Goal: Task Accomplishment & Management: Use online tool/utility

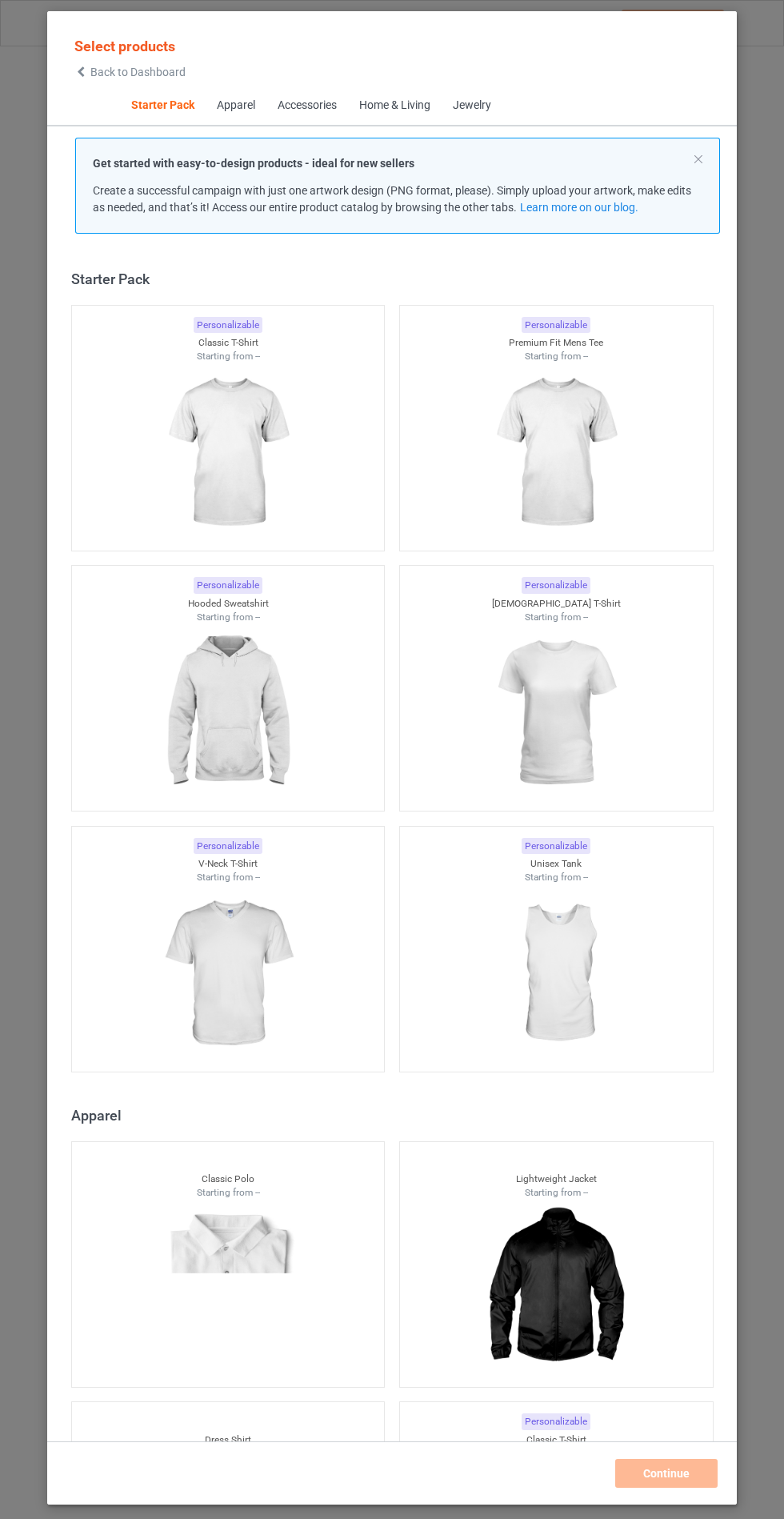
scroll to position [20, 0]
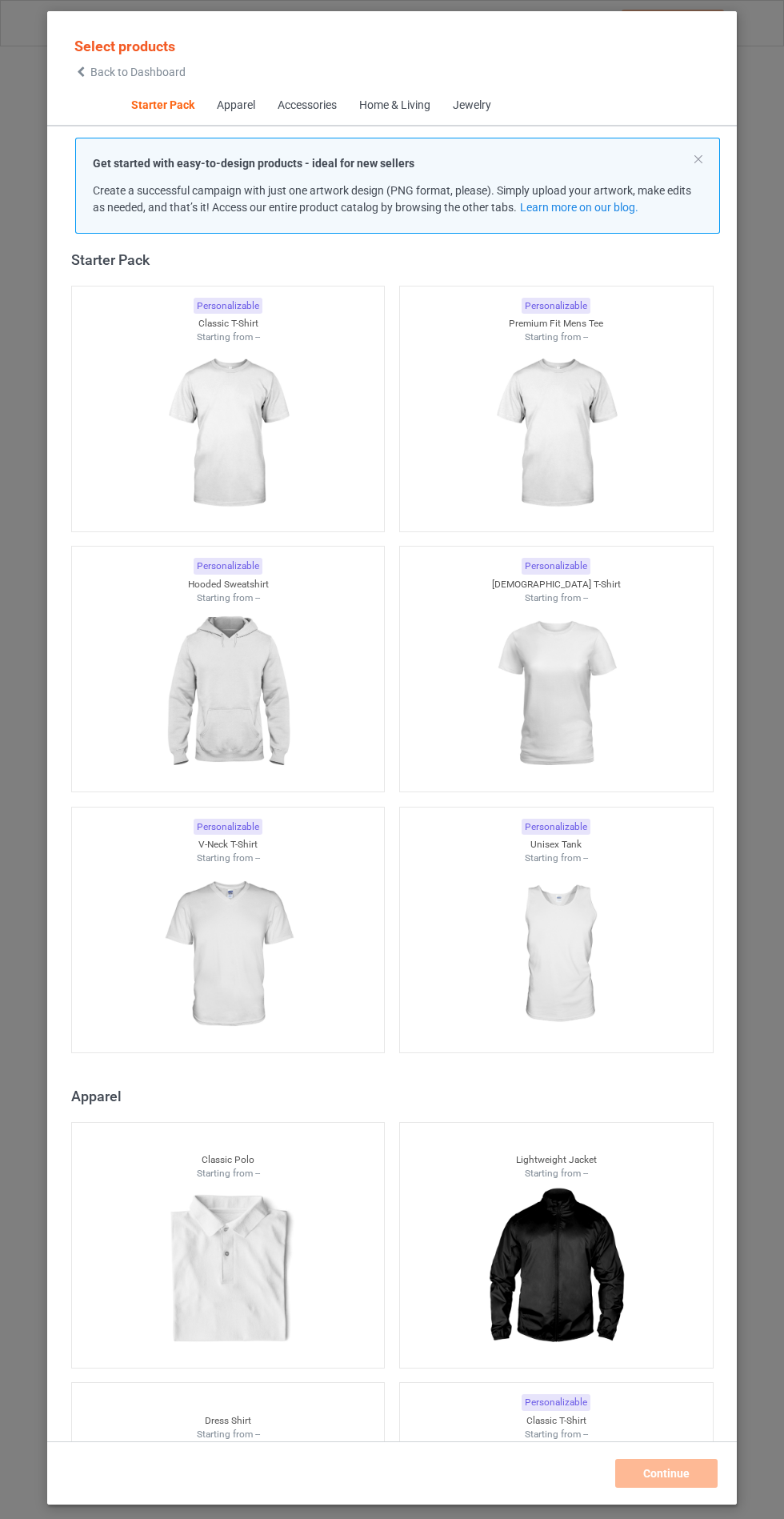
click at [239, 676] on img at bounding box center [228, 693] width 143 height 179
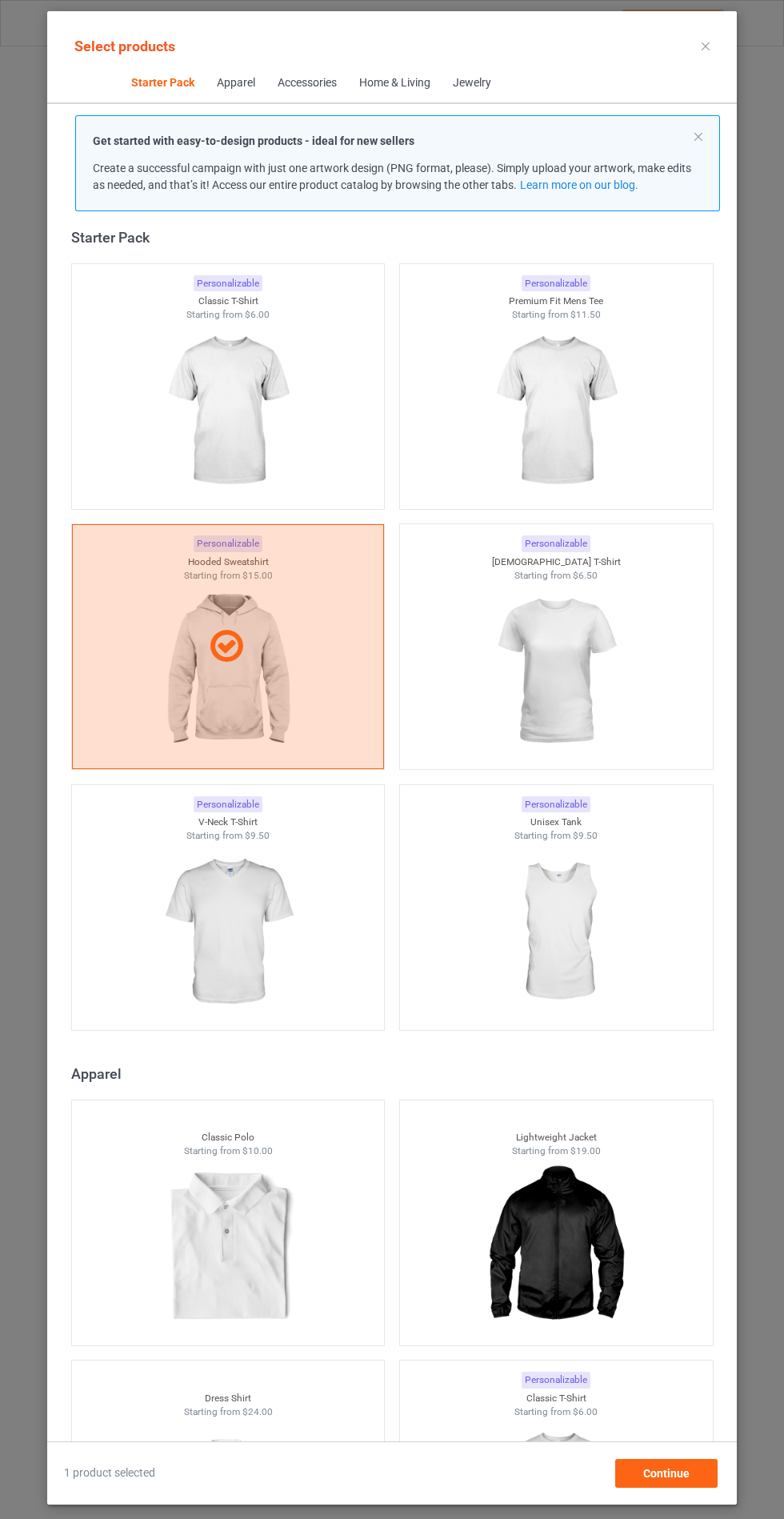
scroll to position [93, 0]
click at [698, 1485] on div "Continue" at bounding box center [666, 1473] width 102 height 29
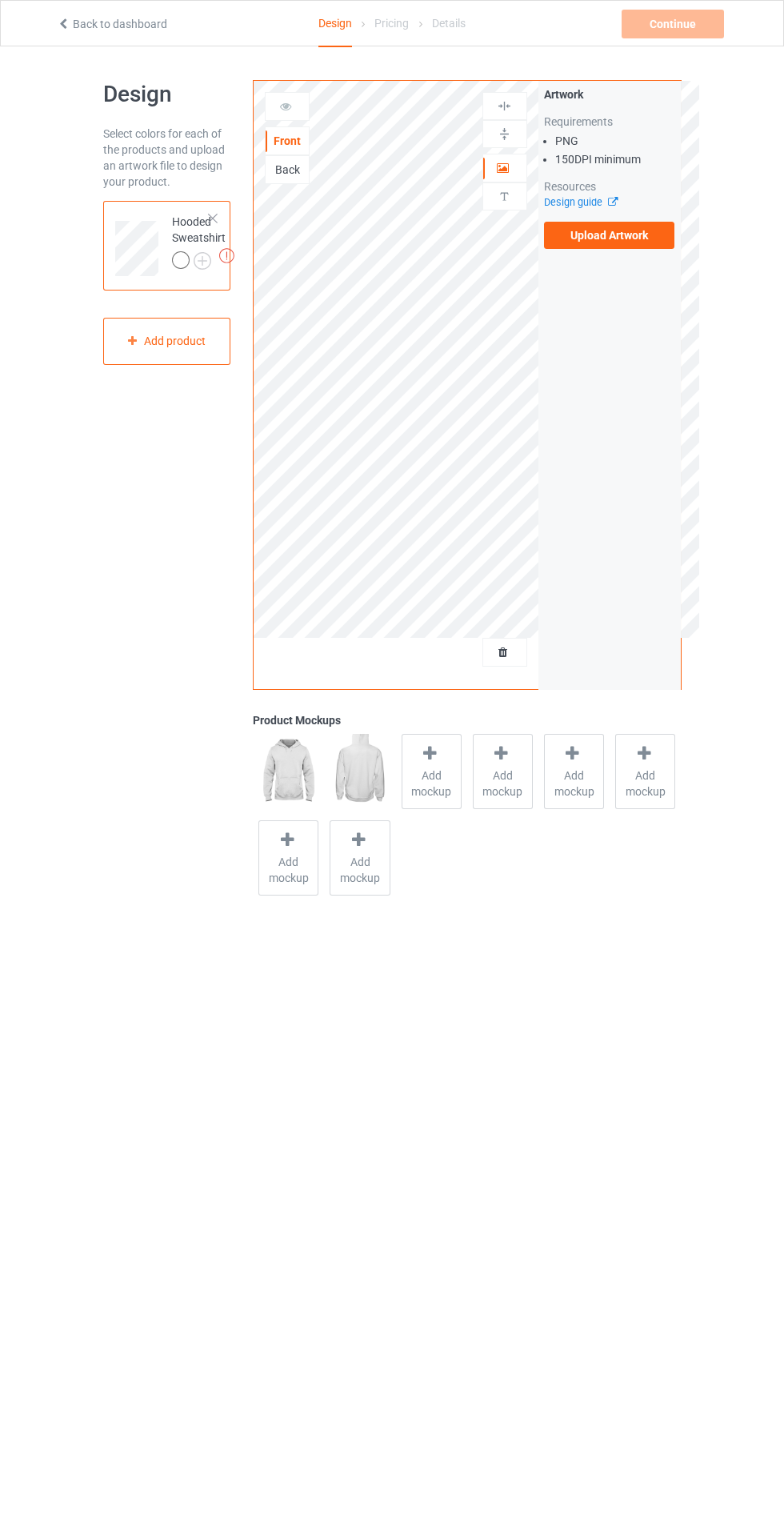
click at [625, 232] on label "Upload Artwork" at bounding box center [609, 235] width 131 height 27
click at [0, 0] on input "Upload Artwork" at bounding box center [0, 0] width 0 height 0
click at [434, 769] on span "Add mockup" at bounding box center [431, 783] width 59 height 32
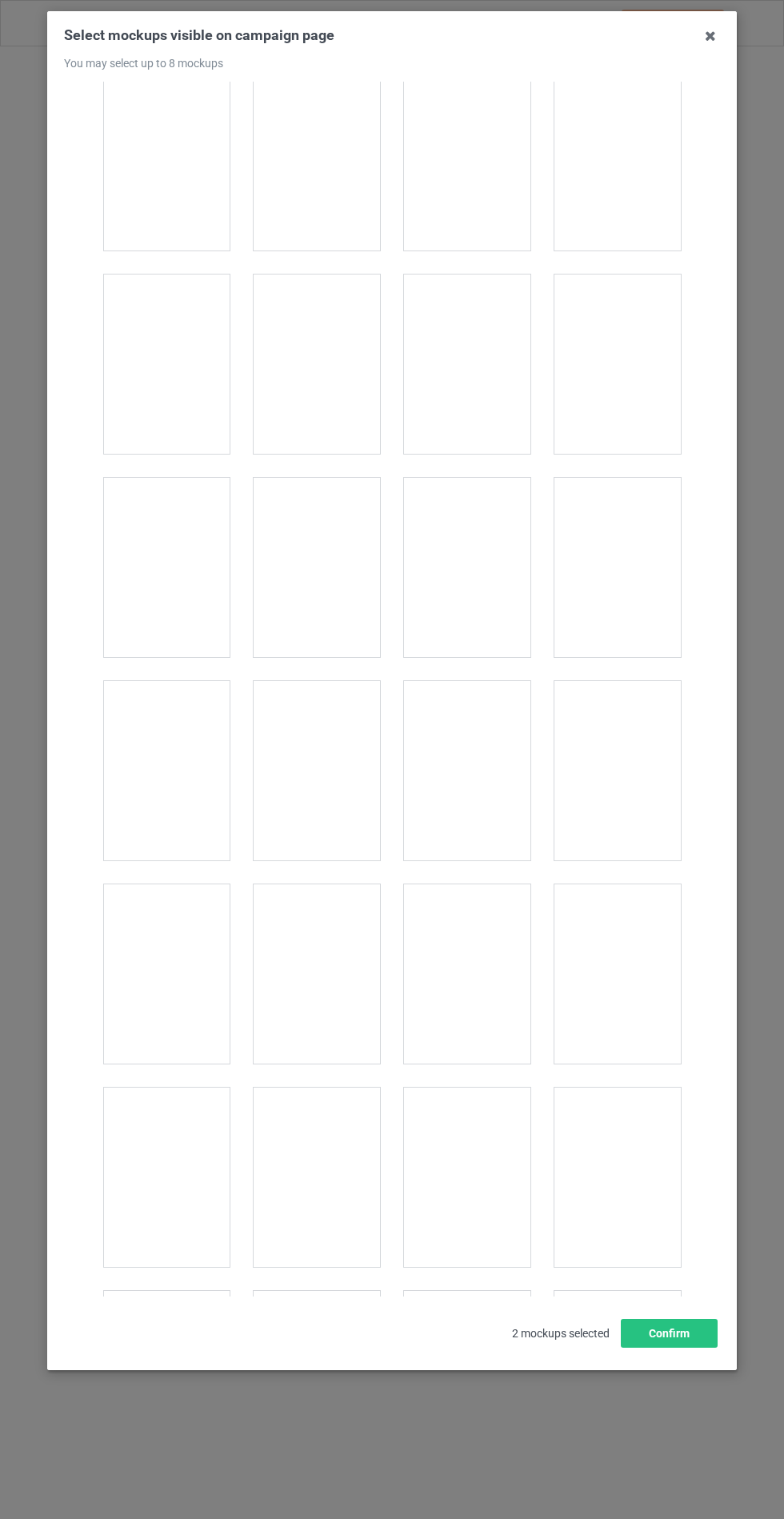
scroll to position [12914, 0]
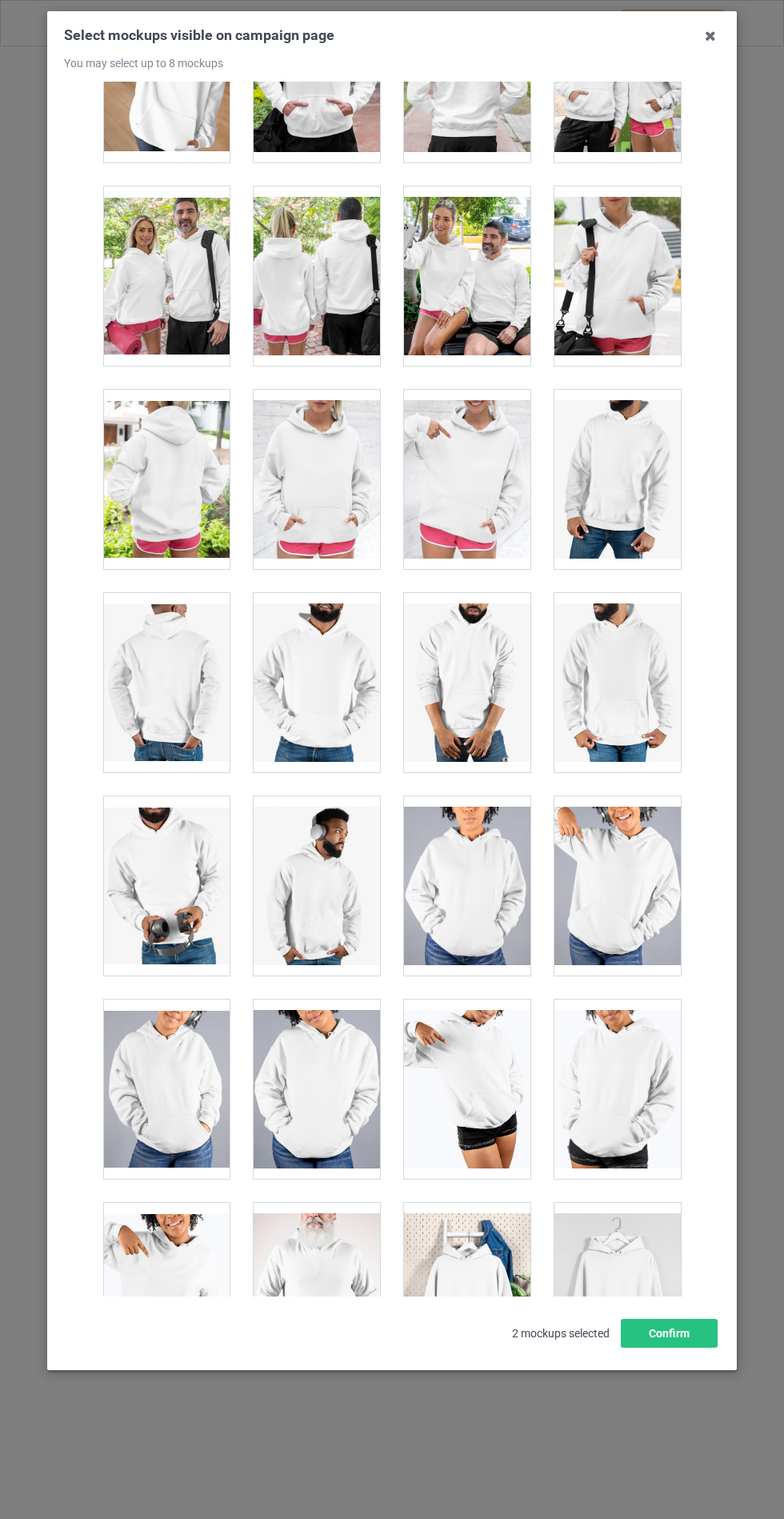
click at [324, 432] on div at bounding box center [317, 478] width 126 height 179
click at [660, 1347] on button "Confirm" at bounding box center [669, 1332] width 97 height 29
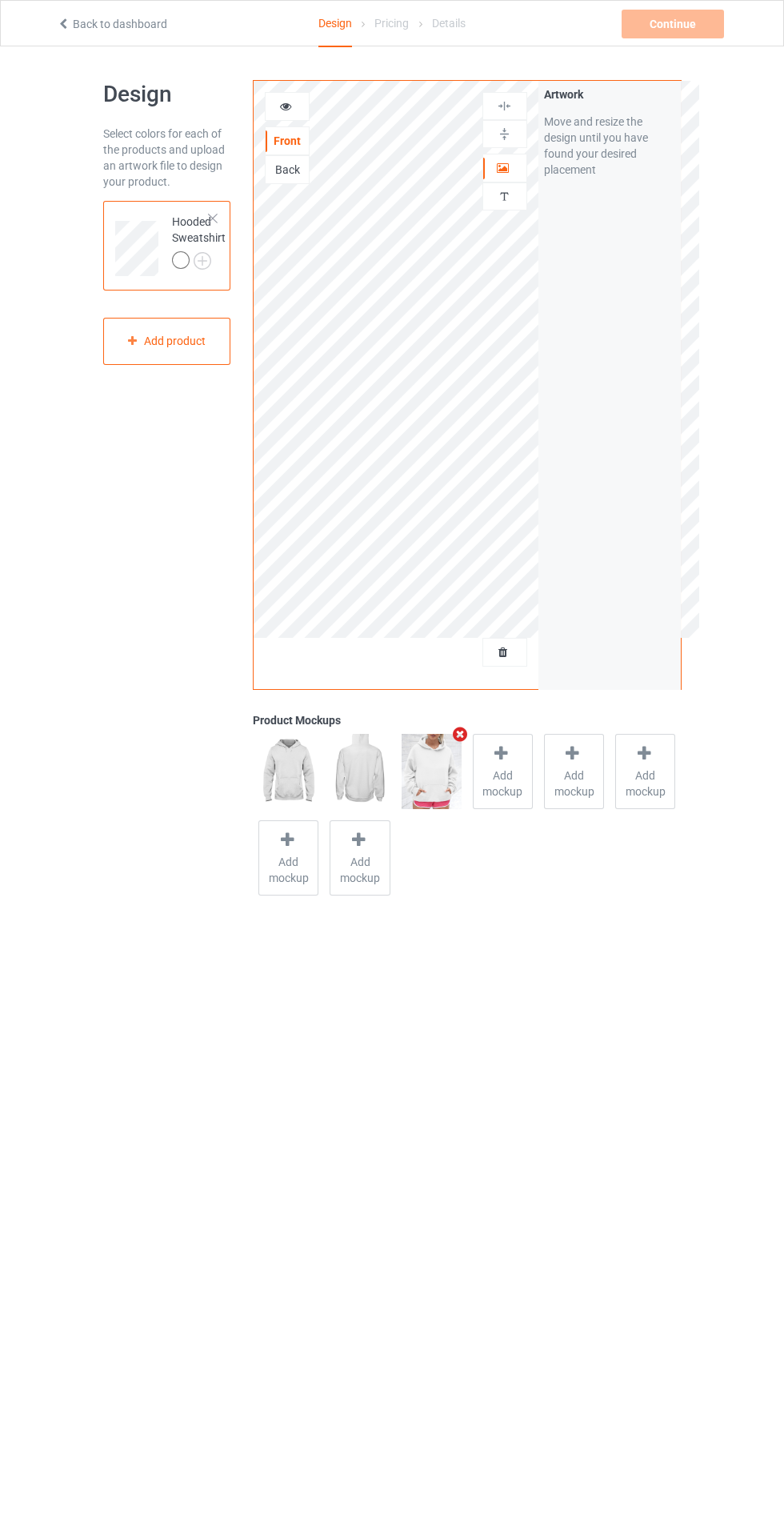
click at [0, 0] on img at bounding box center [0, 0] width 0 height 0
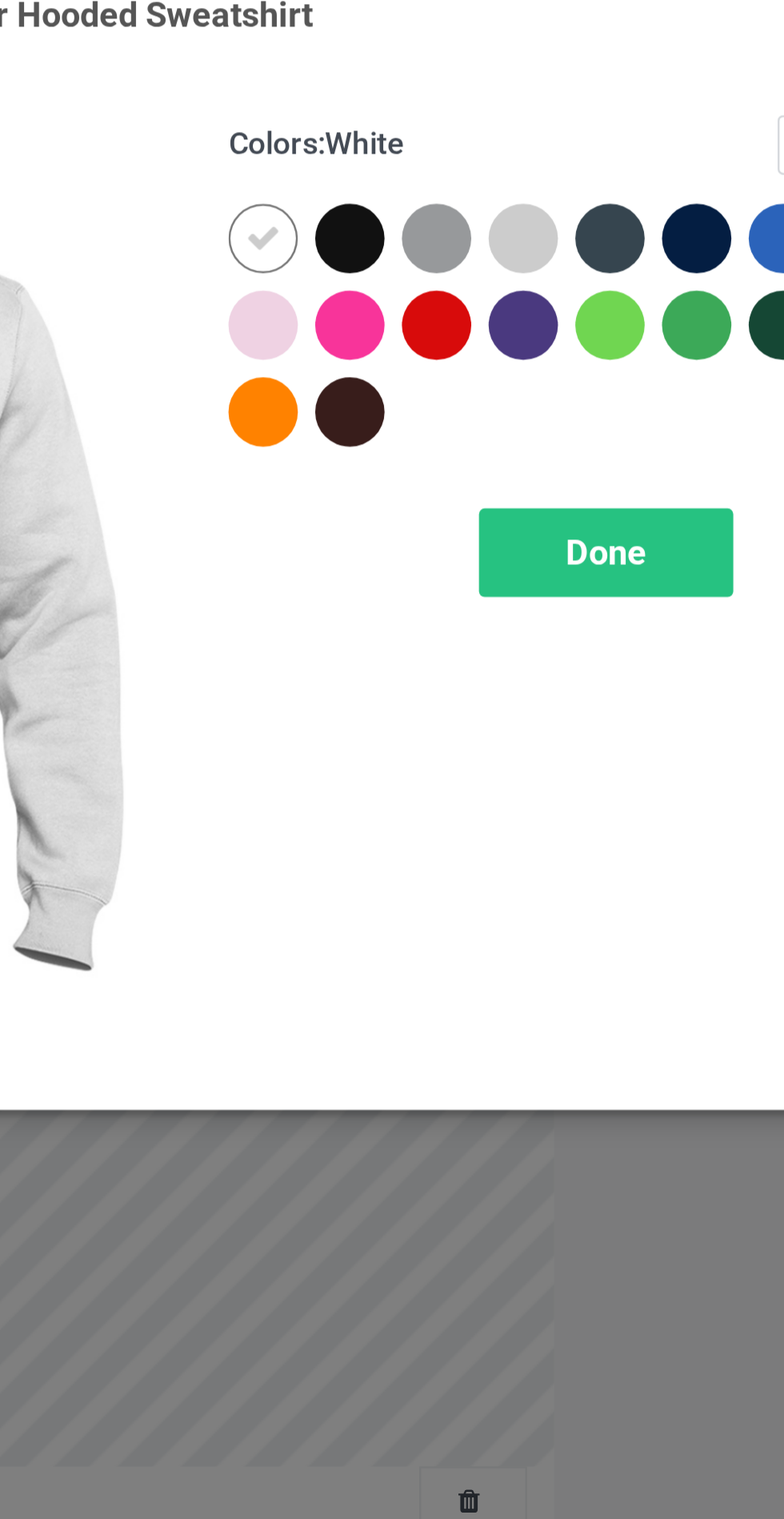
click at [412, 164] on div at bounding box center [417, 164] width 29 height 29
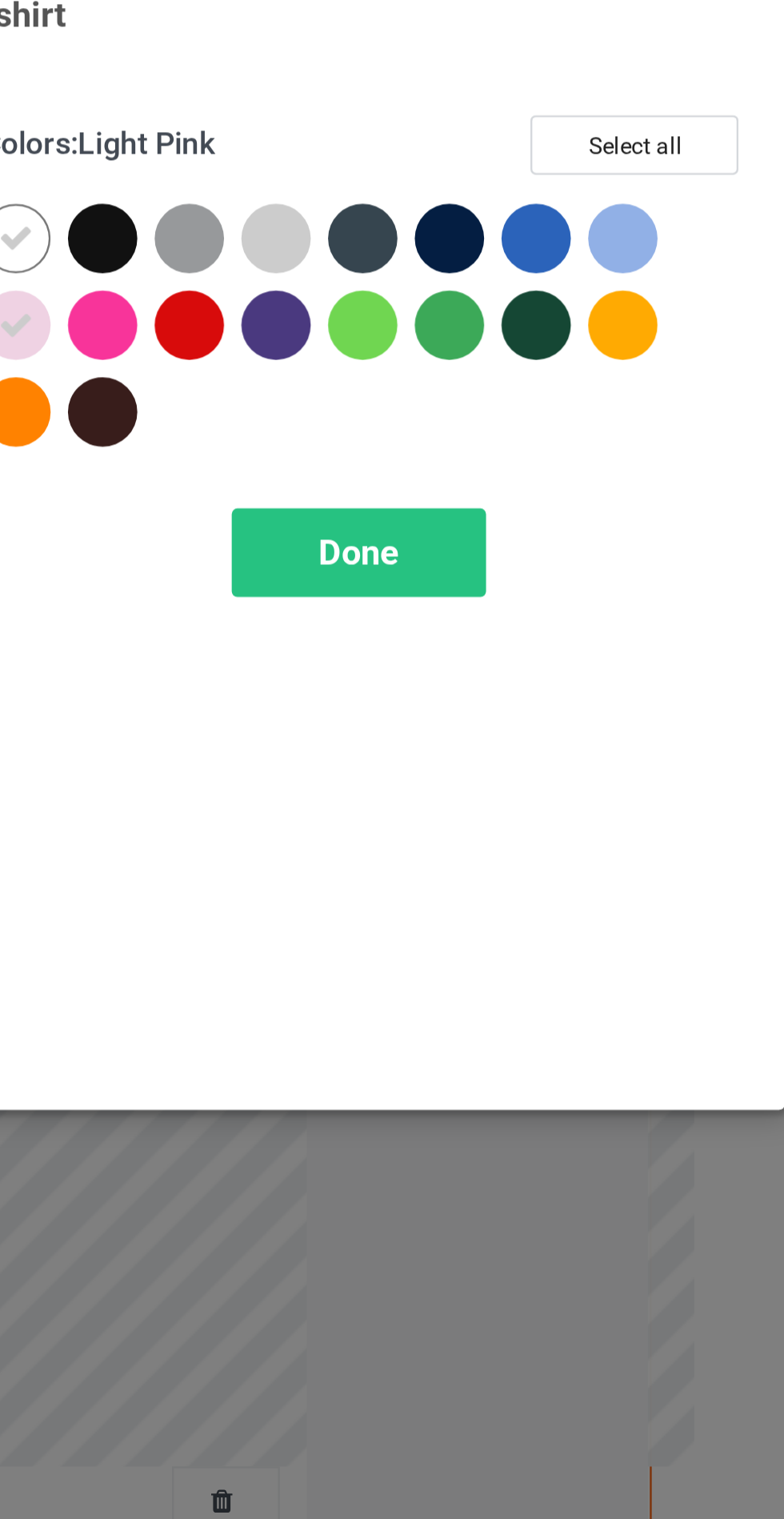
click at [675, 120] on div at bounding box center [669, 127] width 29 height 29
click at [529, 132] on div at bounding box center [525, 127] width 29 height 29
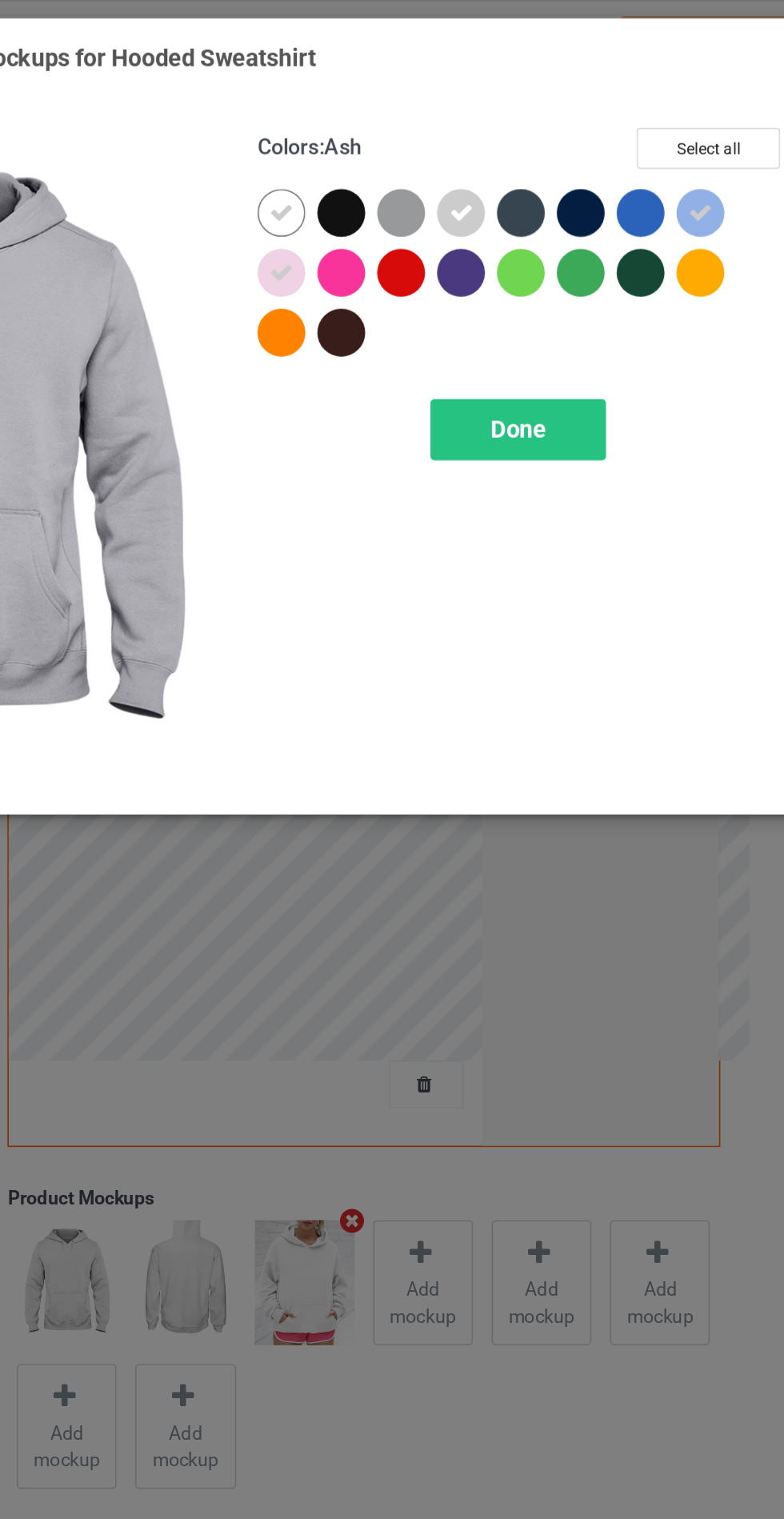
click at [562, 255] on span "Done" at bounding box center [560, 258] width 33 height 17
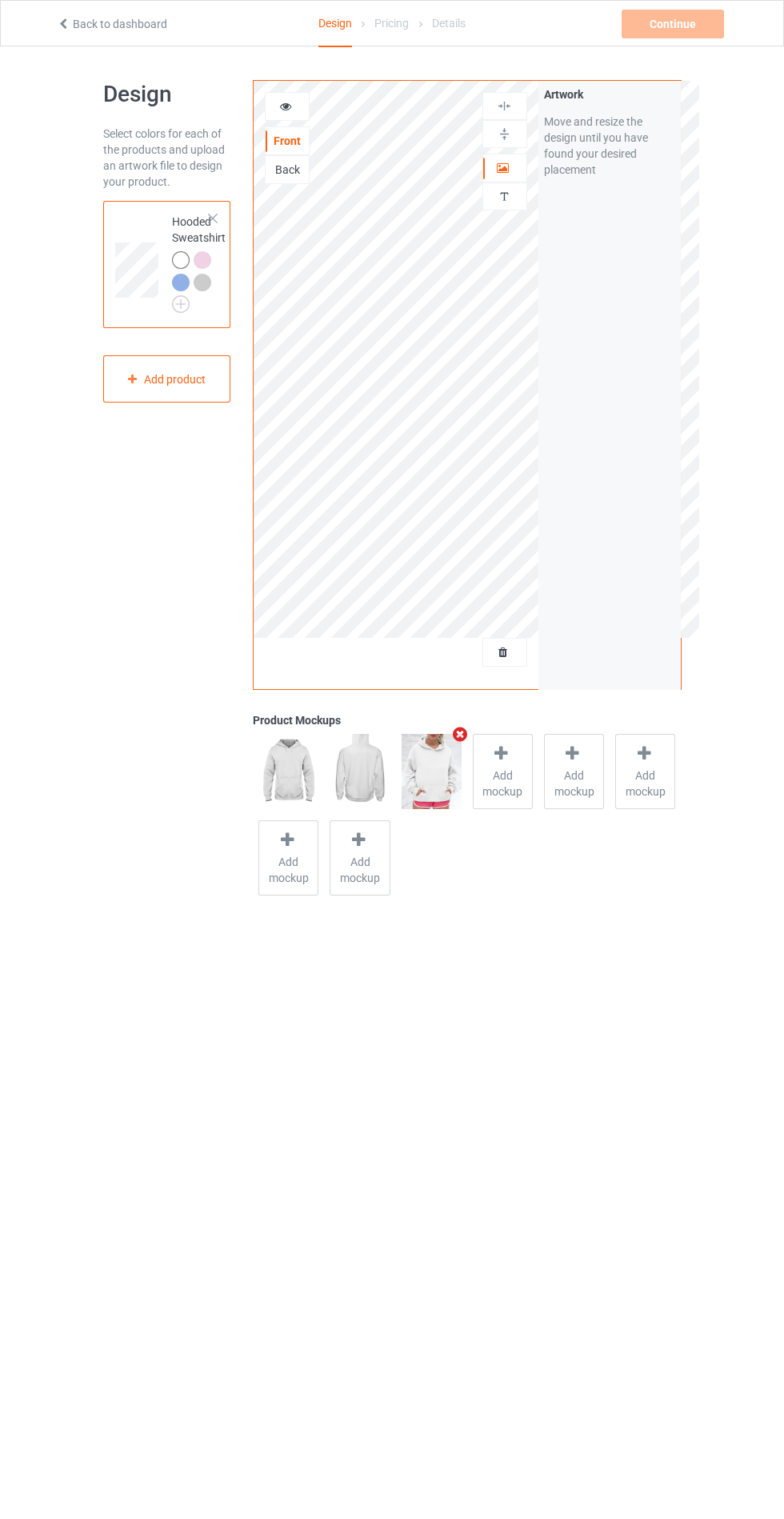
click at [669, 20] on div "Continue Can't create campaign." at bounding box center [674, 23] width 106 height 29
click at [722, 426] on div "Design Select colors for each of the products and upload an artwork file to des…" at bounding box center [392, 491] width 784 height 888
click at [630, 963] on body "Back to dashboard Design Pricing Details Continue Can't create campaign. Design…" at bounding box center [392, 805] width 784 height 1519
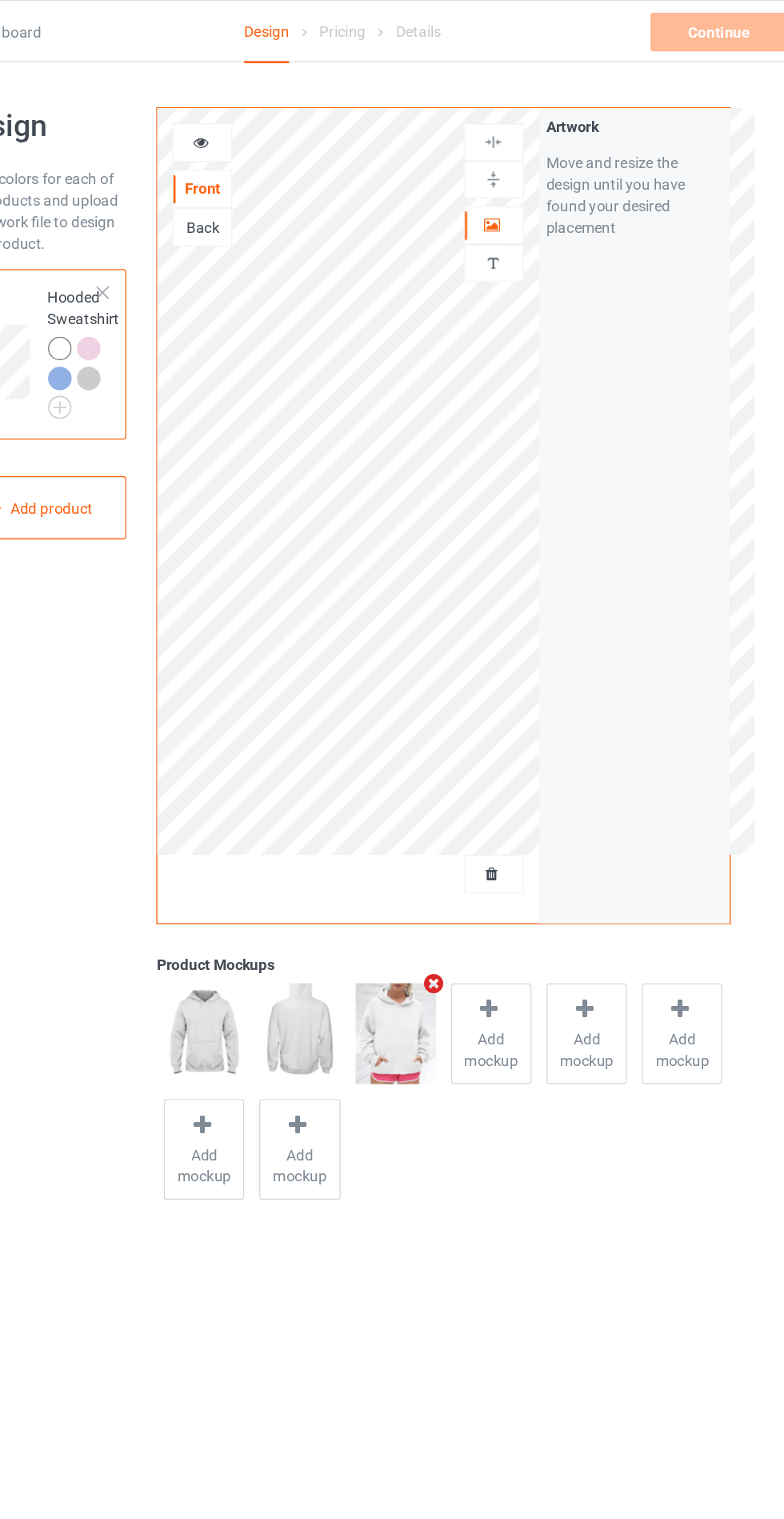
click at [290, 101] on icon at bounding box center [286, 104] width 14 height 11
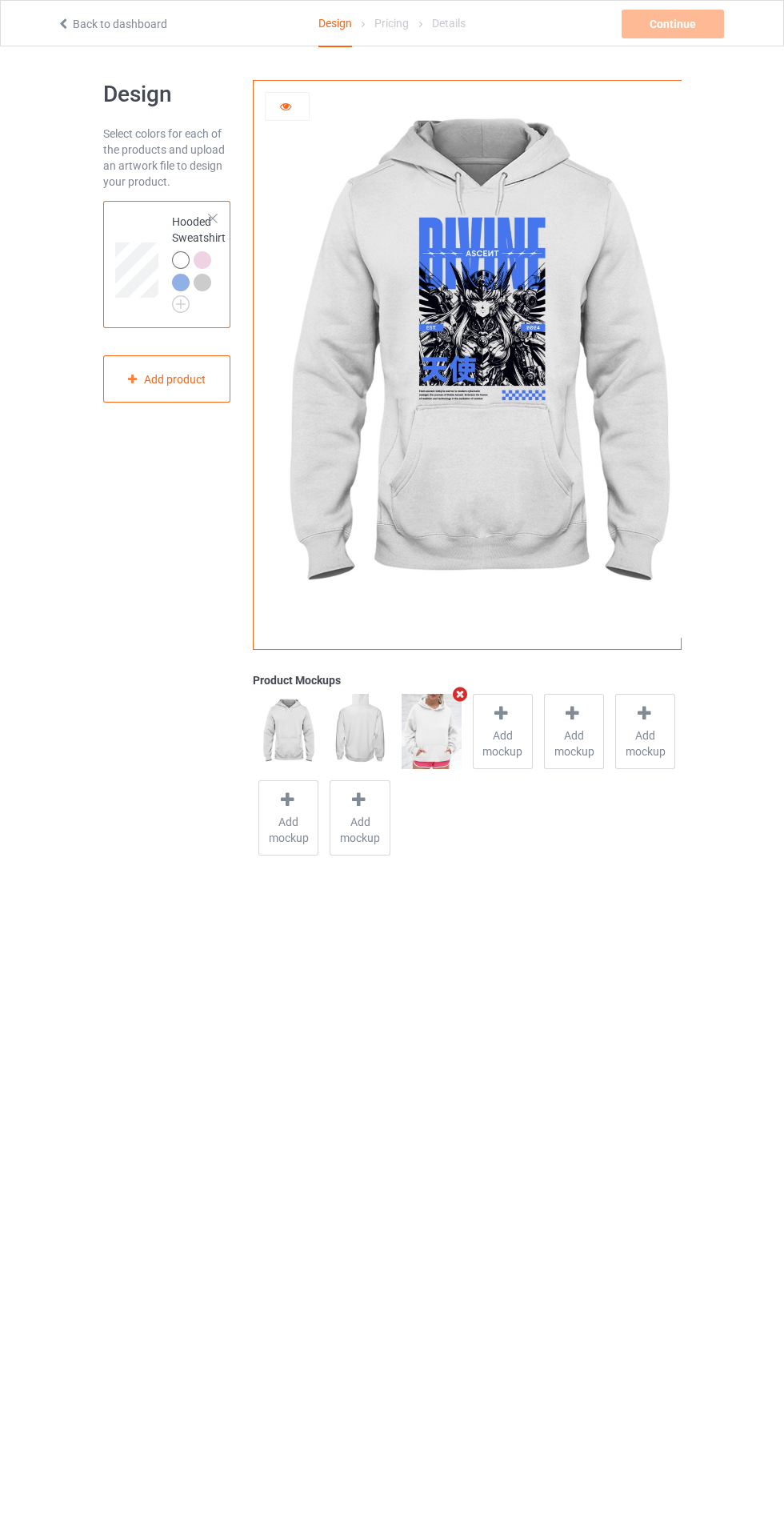
click at [285, 103] on icon at bounding box center [286, 104] width 14 height 11
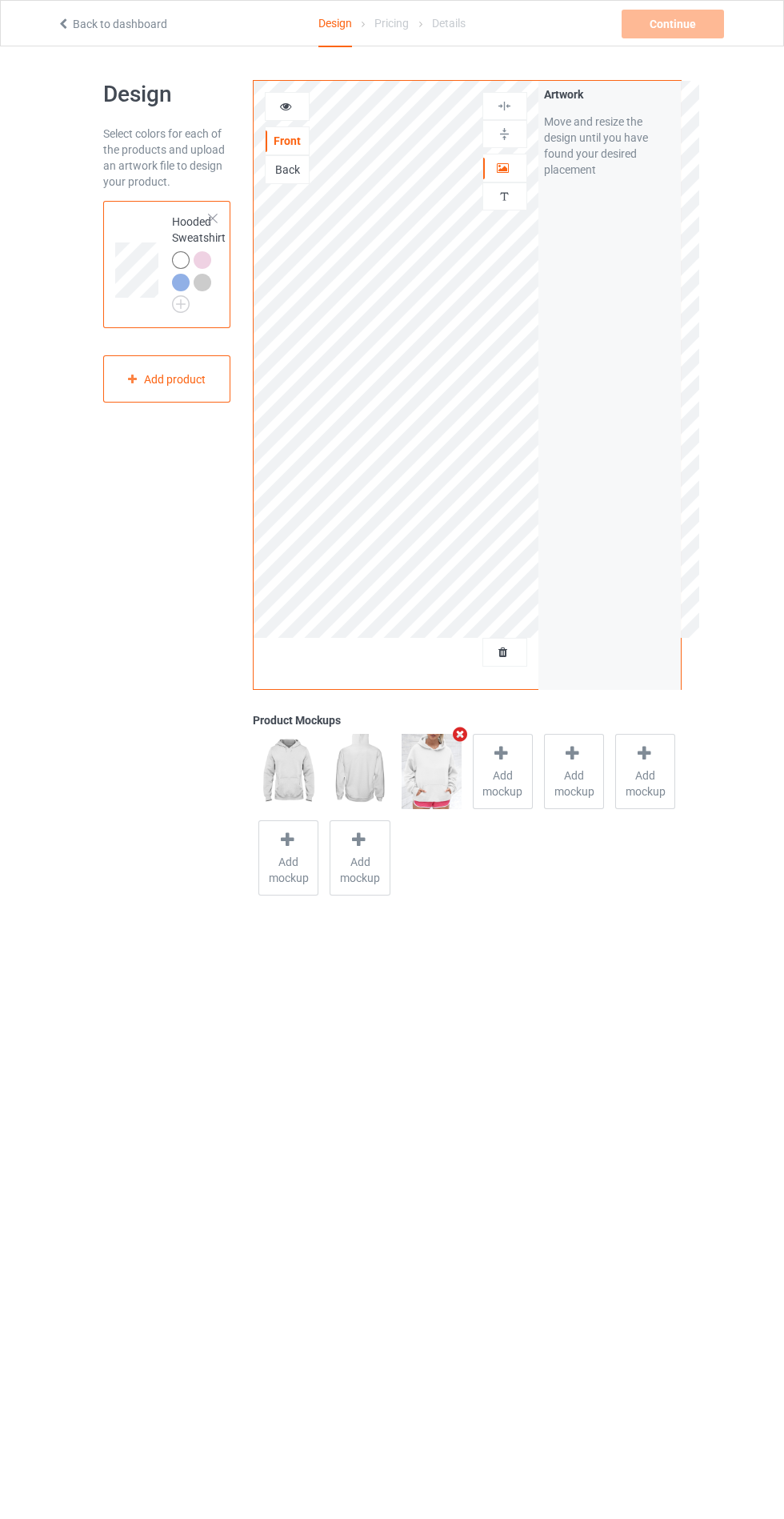
click at [725, 295] on div "Design Select colors for each of the products and upload an artwork file to des…" at bounding box center [392, 491] width 784 height 888
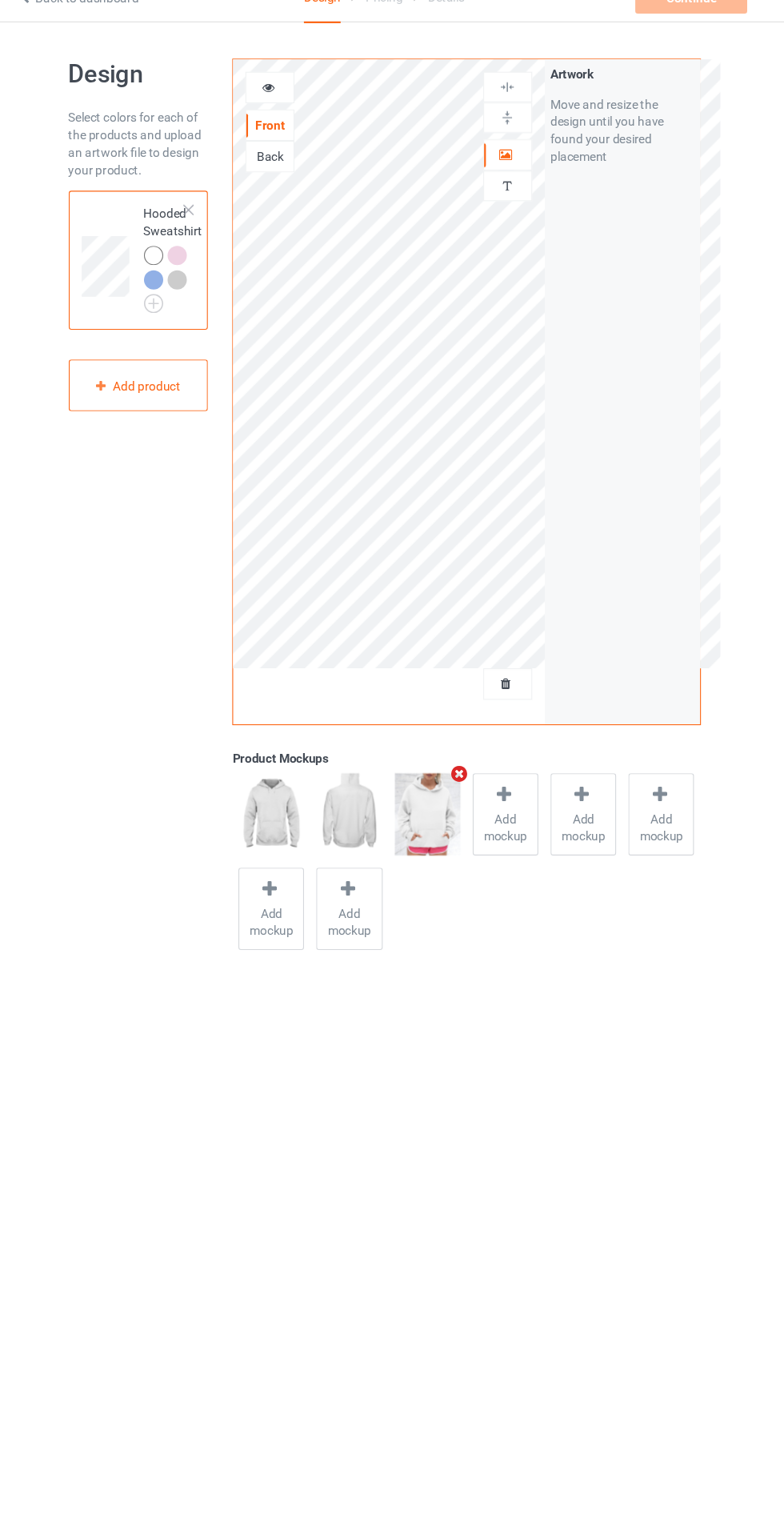
click at [504, 204] on div "Personalized text" at bounding box center [504, 196] width 45 height 28
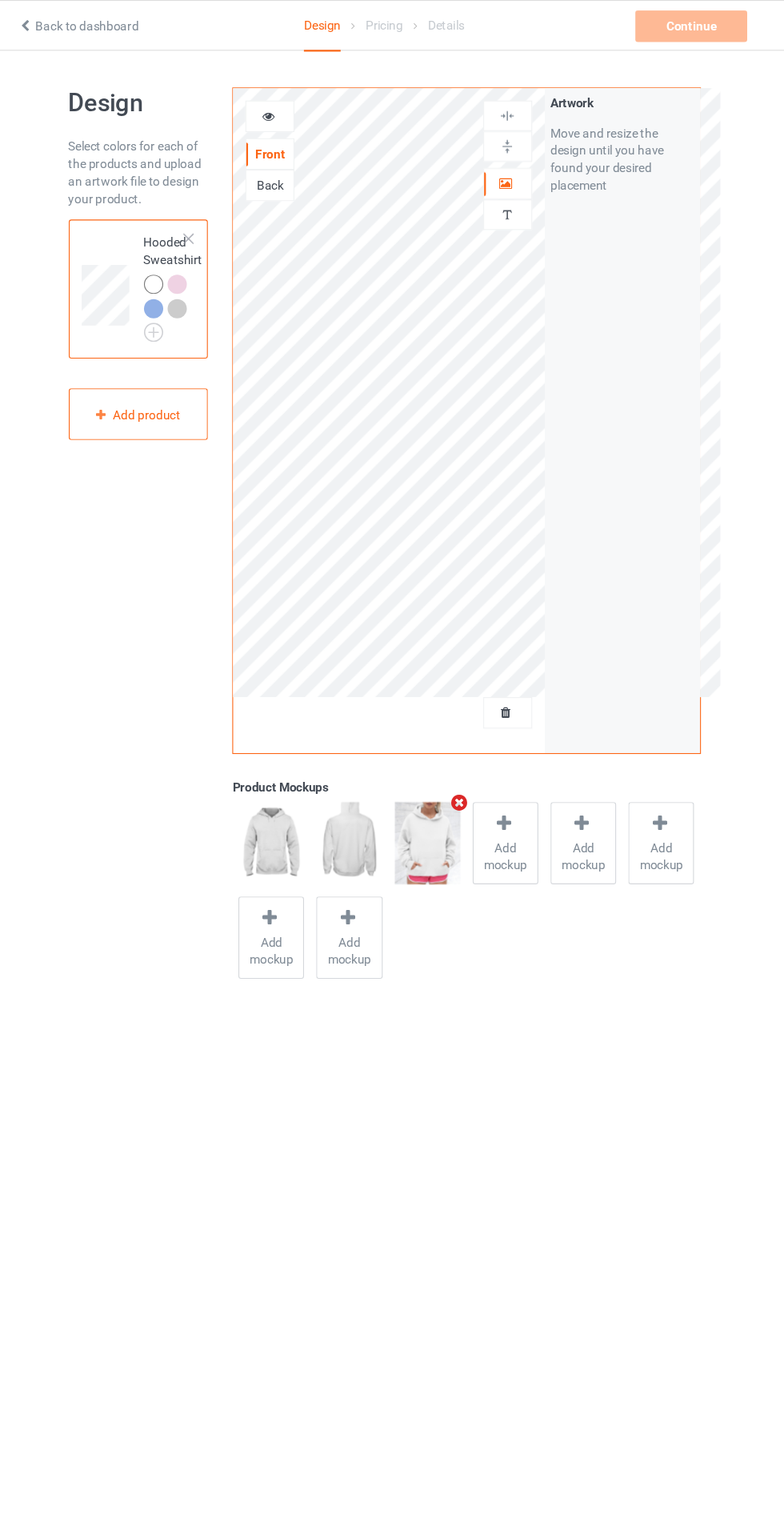
click at [513, 652] on div at bounding box center [504, 651] width 44 height 16
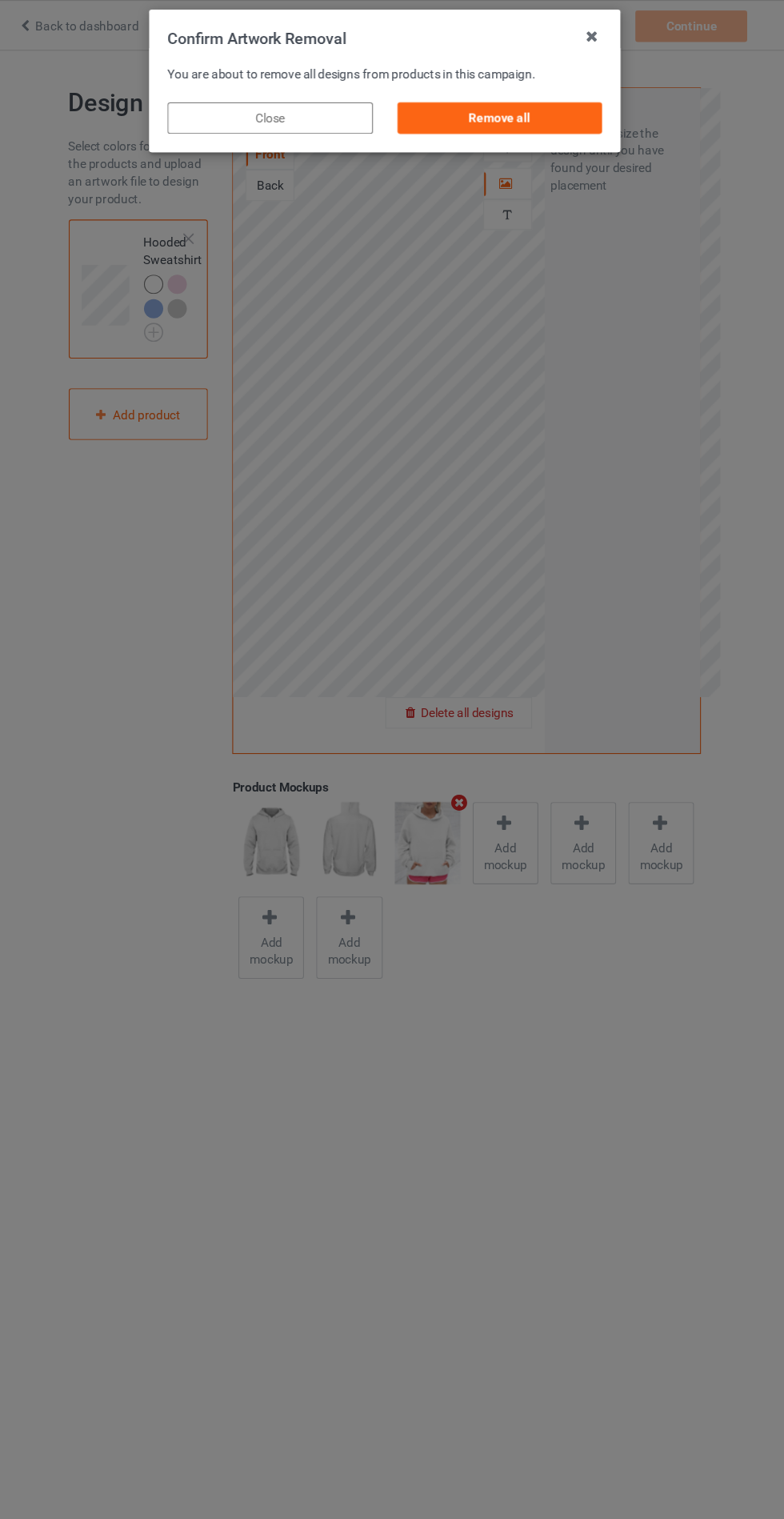
click at [484, 109] on div "Remove all" at bounding box center [497, 108] width 188 height 29
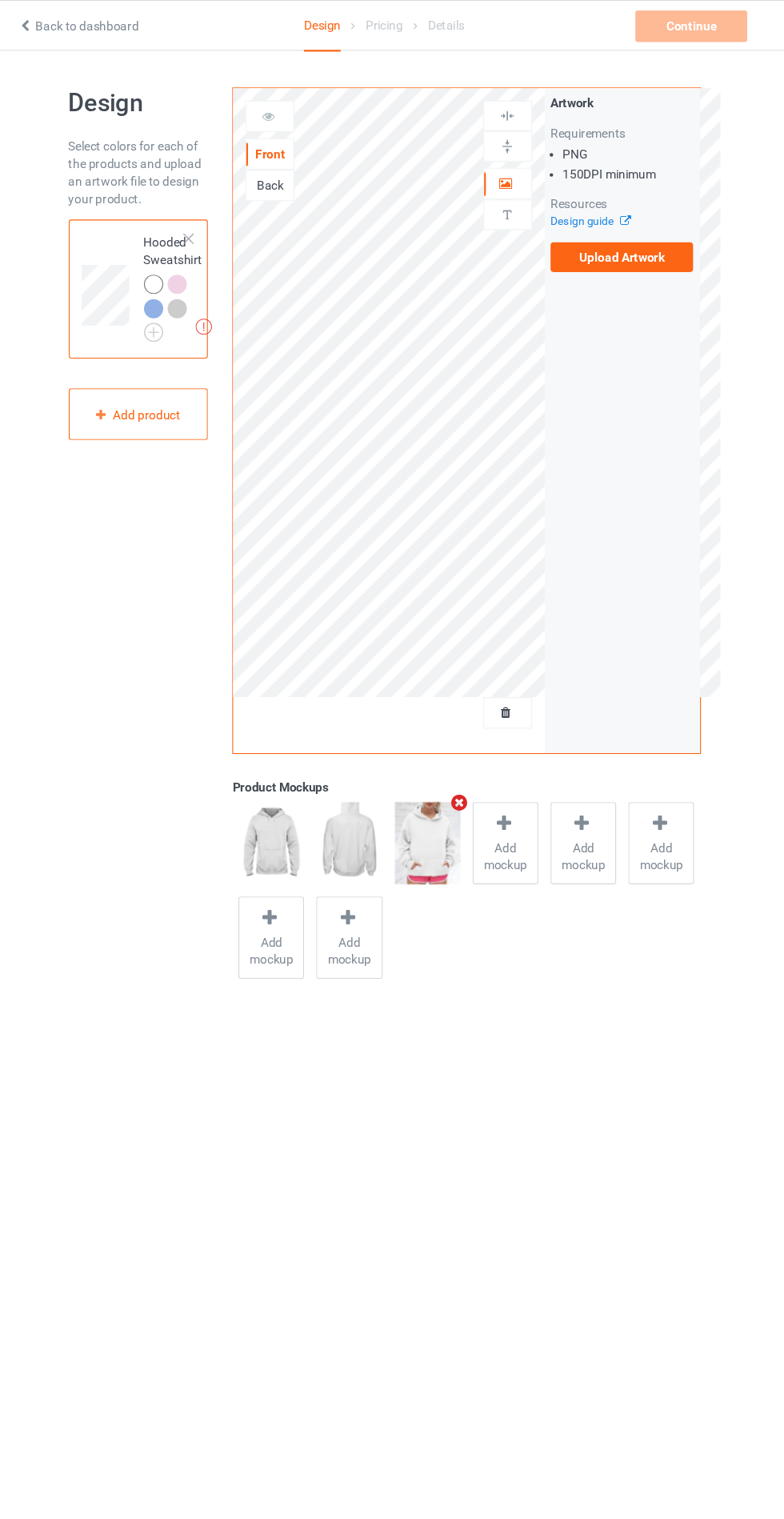
click at [646, 245] on label "Upload Artwork" at bounding box center [609, 235] width 131 height 27
click at [0, 0] on input "Upload Artwork" at bounding box center [0, 0] width 0 height 0
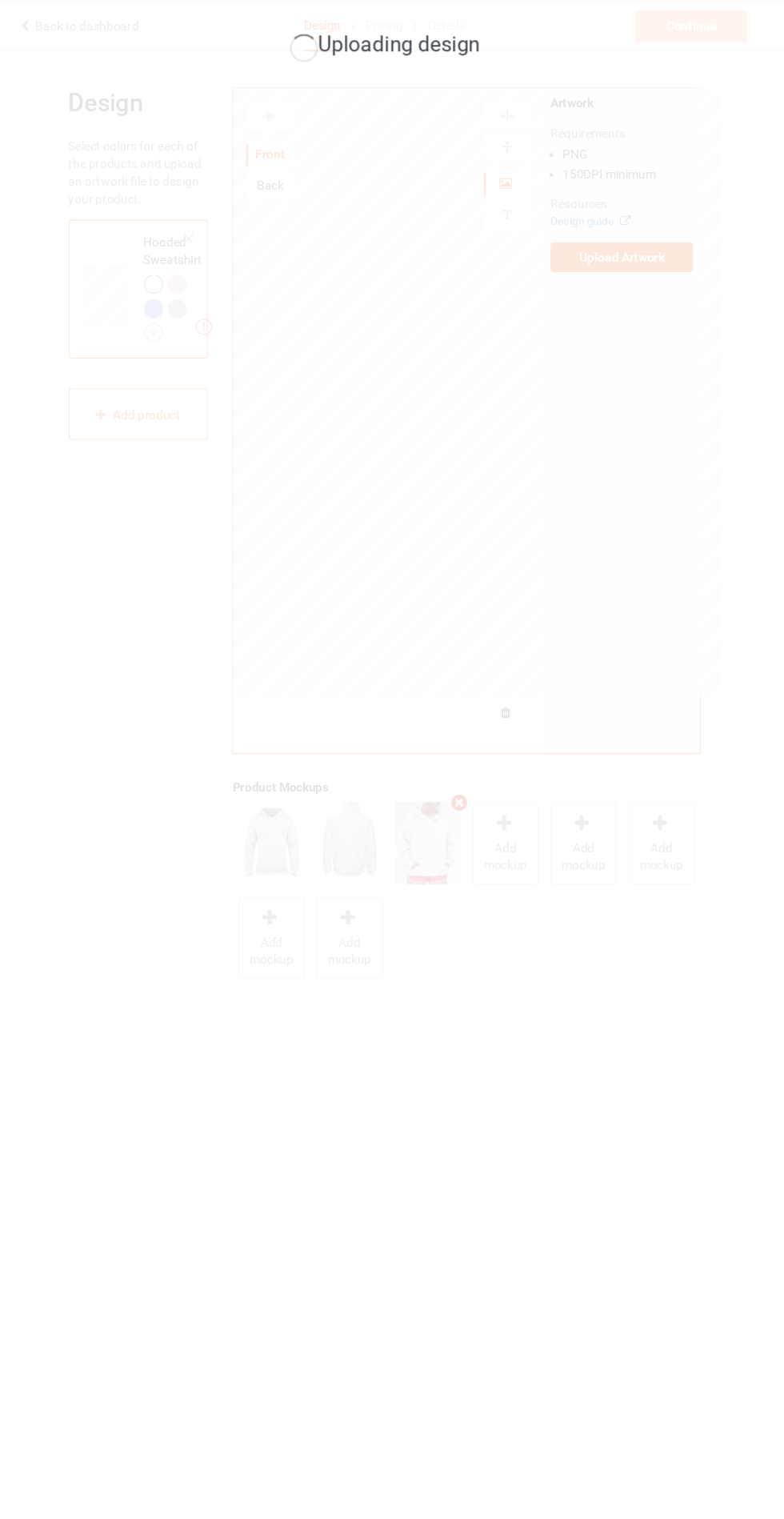
click at [753, 334] on div "Uploading design" at bounding box center [392, 759] width 784 height 1519
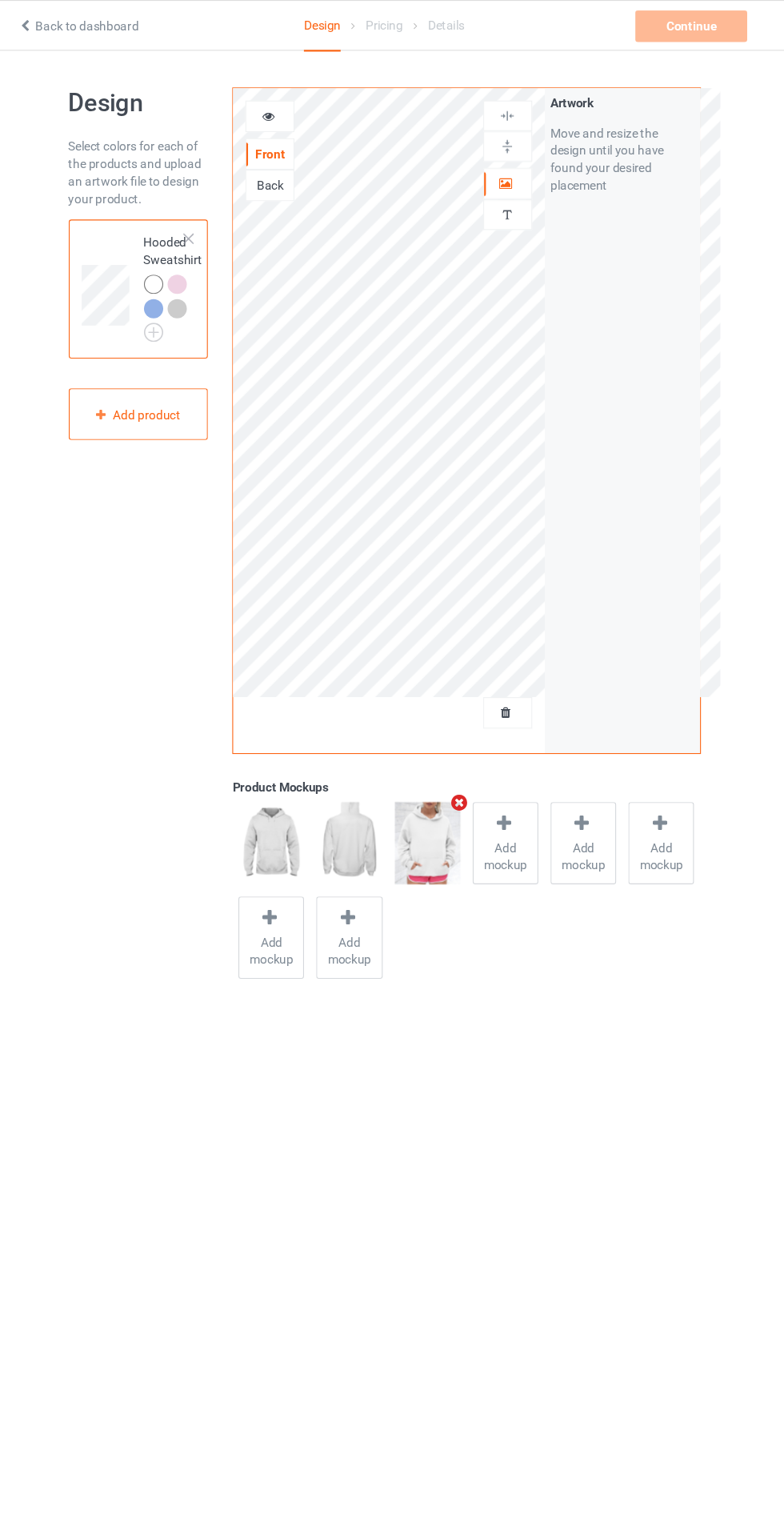
click at [503, 655] on icon at bounding box center [503, 649] width 14 height 11
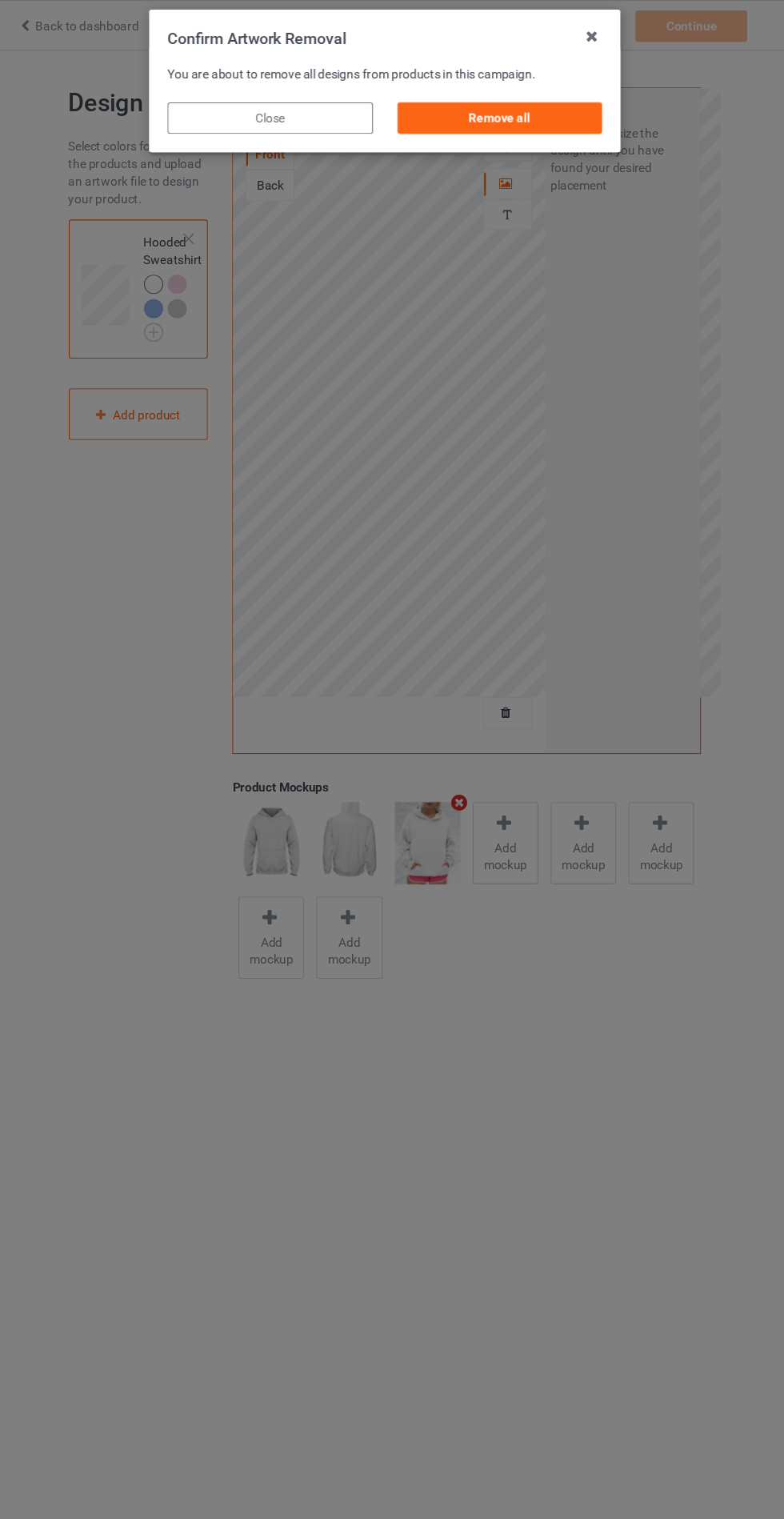
click at [550, 108] on div "Remove all" at bounding box center [497, 108] width 188 height 29
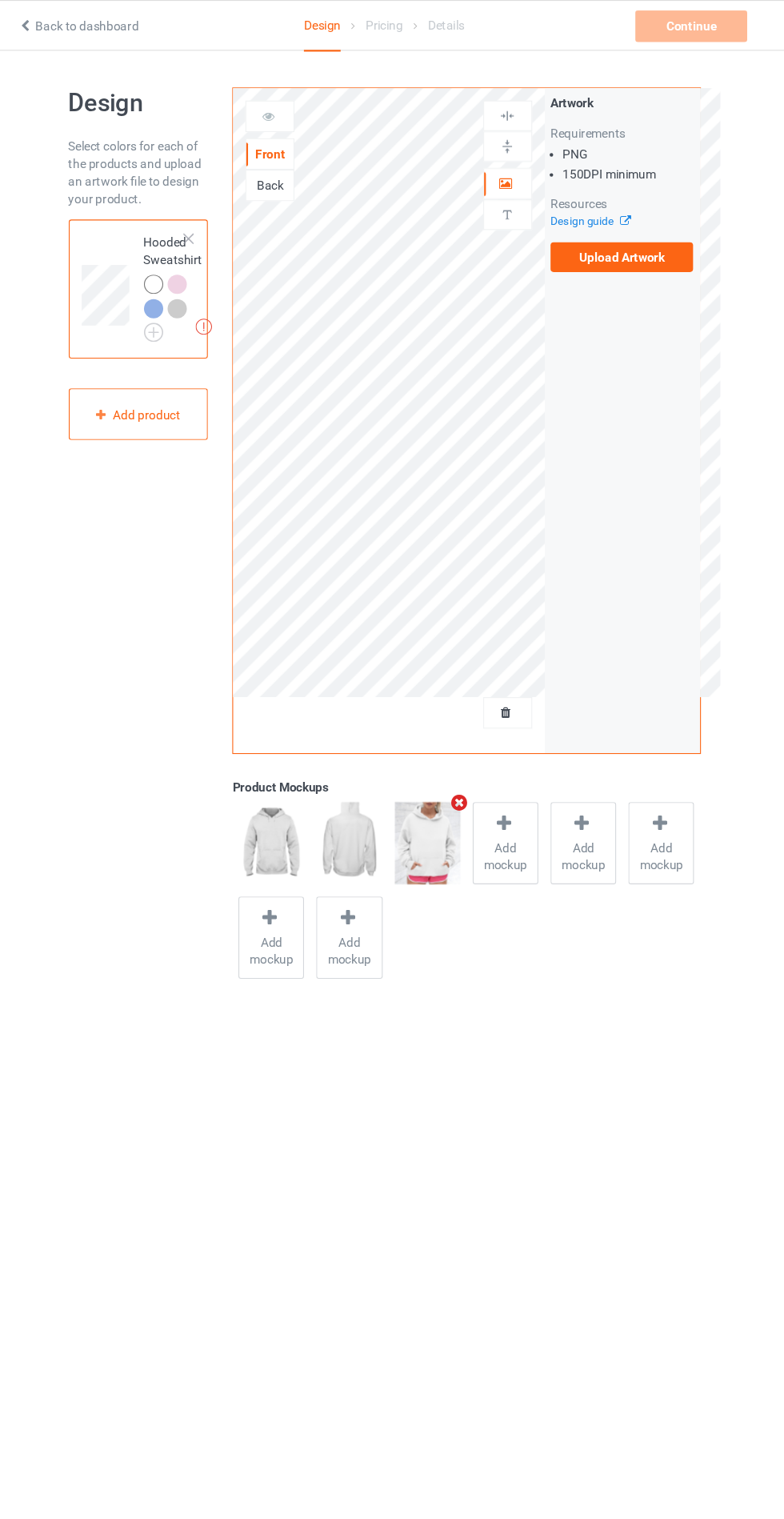
click at [647, 240] on label "Upload Artwork" at bounding box center [609, 235] width 131 height 27
click at [0, 0] on input "Upload Artwork" at bounding box center [0, 0] width 0 height 0
click at [372, 1152] on body "Back to dashboard Design Pricing Details Continue Can't create campaign. Design…" at bounding box center [392, 805] width 784 height 1519
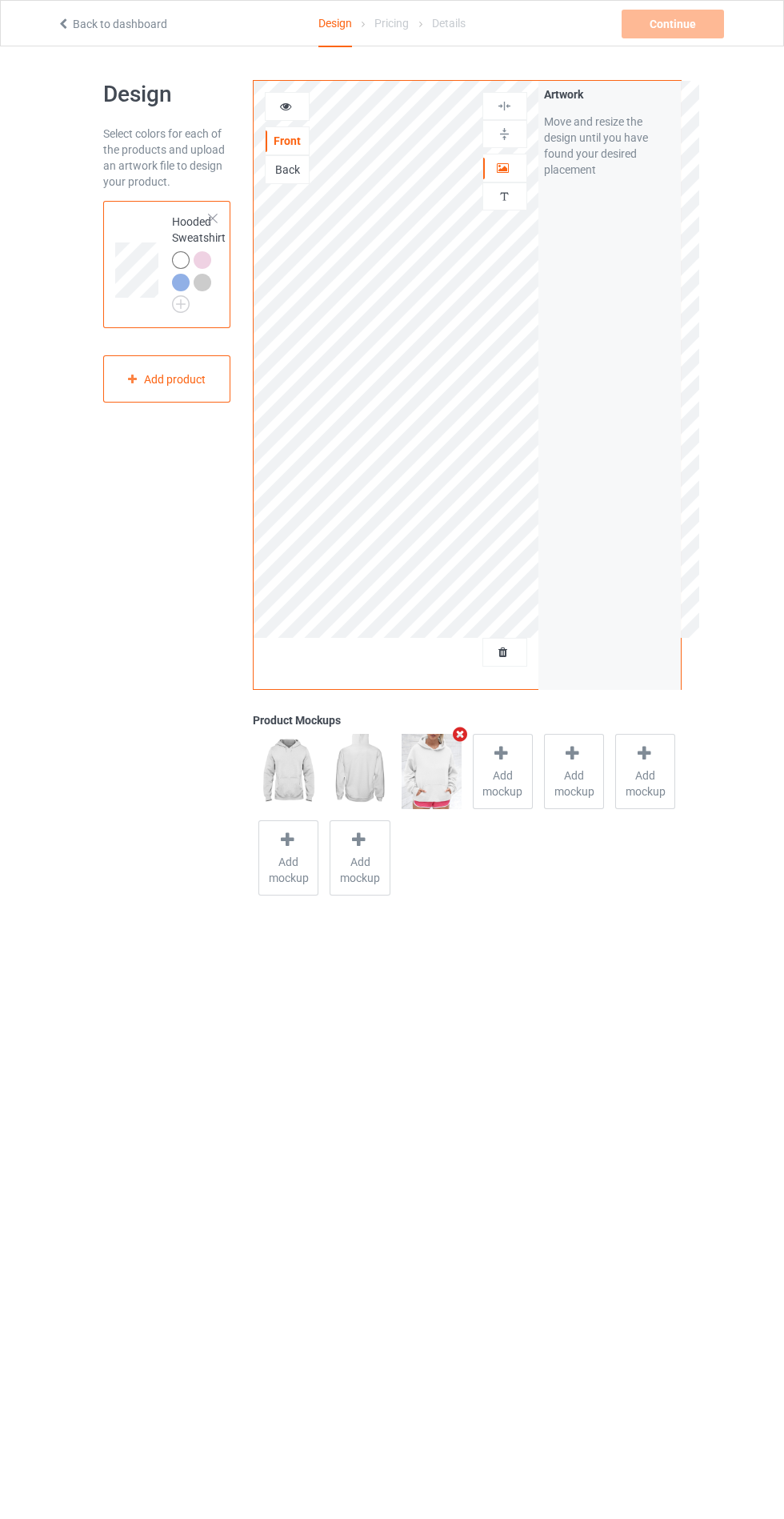
click at [62, 23] on icon at bounding box center [63, 21] width 14 height 11
click at [633, 7] on div "Back to dashboard Design Pricing Details Continue Can't create campaign." at bounding box center [392, 23] width 693 height 45
